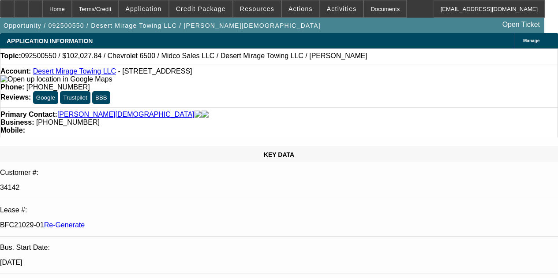
select select "3"
select select "0"
select select "3"
select select "0.1"
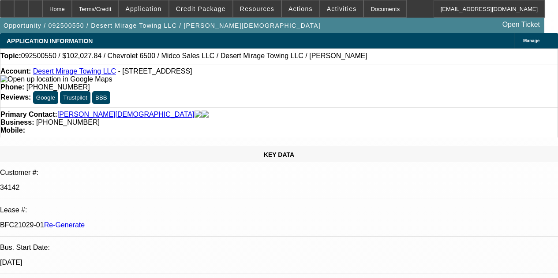
select select "4"
click at [274, 37] on div "APPLICATION INFORMATION [GEOGRAPHIC_DATA]" at bounding box center [279, 40] width 558 height 15
click at [252, 9] on span "Resources" at bounding box center [257, 8] width 34 height 7
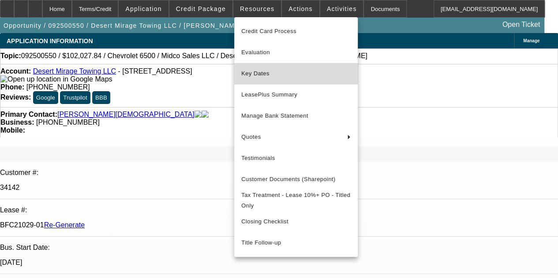
click at [254, 70] on span "Key Dates" at bounding box center [295, 73] width 109 height 11
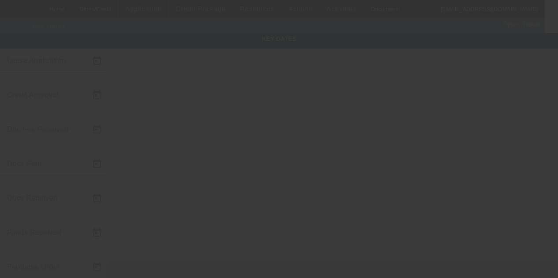
type input "[DATE]"
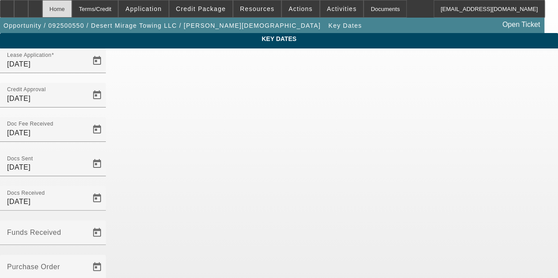
click at [72, 7] on div "Home" at bounding box center [57, 9] width 30 height 18
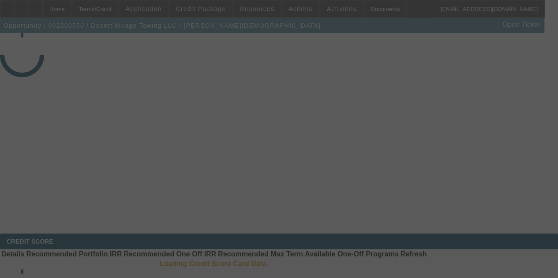
select select "3"
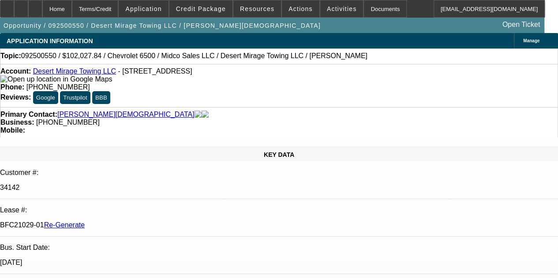
select select "0"
select select "3"
select select "0.1"
select select "4"
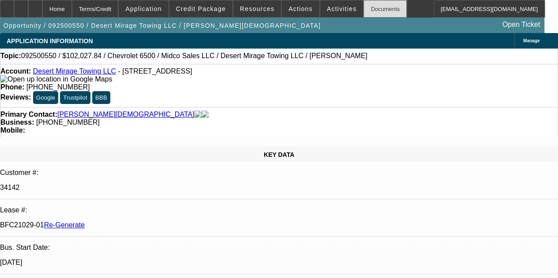
click at [367, 7] on div "Documents" at bounding box center [384, 9] width 43 height 18
click at [363, 7] on div "Documents" at bounding box center [384, 9] width 43 height 18
